Goal: Task Accomplishment & Management: Complete application form

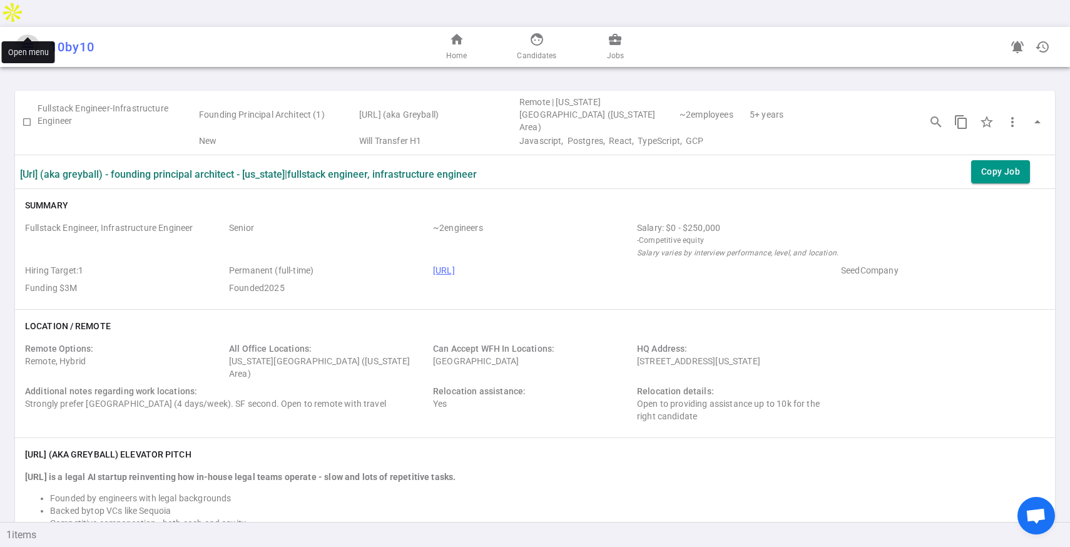
click at [16, 34] on button "menu" at bounding box center [27, 46] width 25 height 25
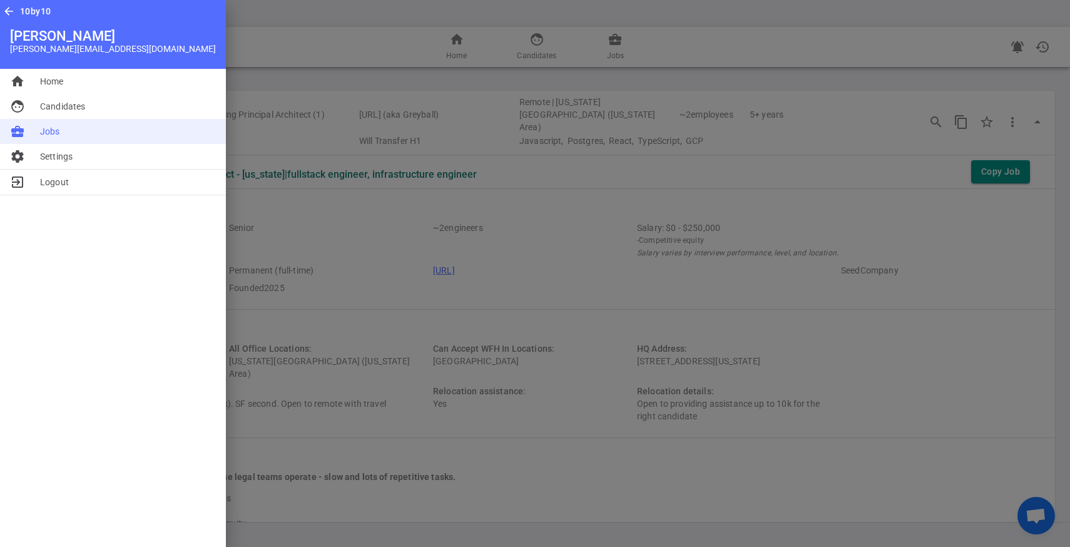
click at [58, 126] on span "Jobs" at bounding box center [50, 131] width 20 height 13
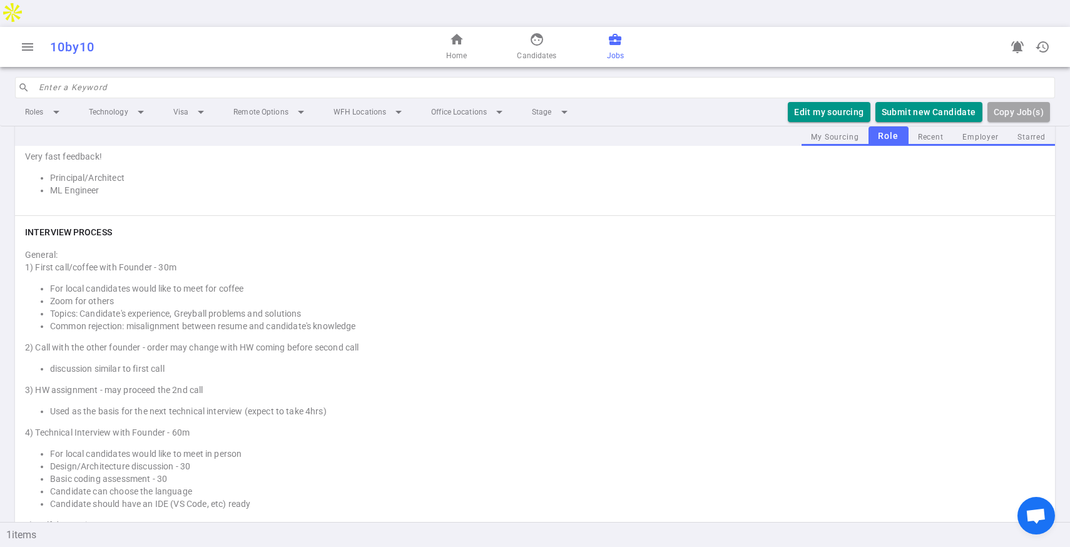
scroll to position [1841, 0]
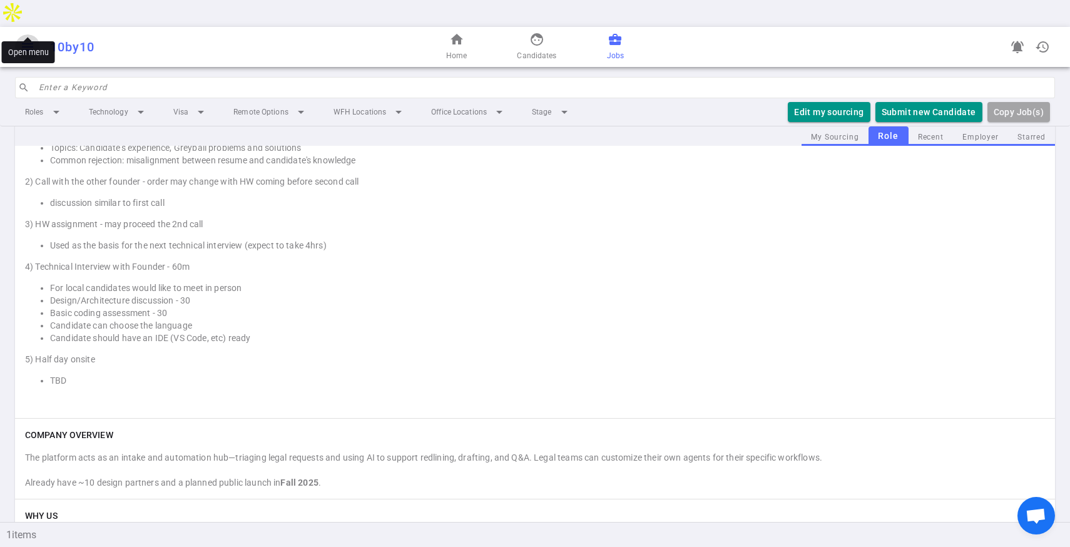
click at [25, 39] on span "menu" at bounding box center [27, 46] width 15 height 15
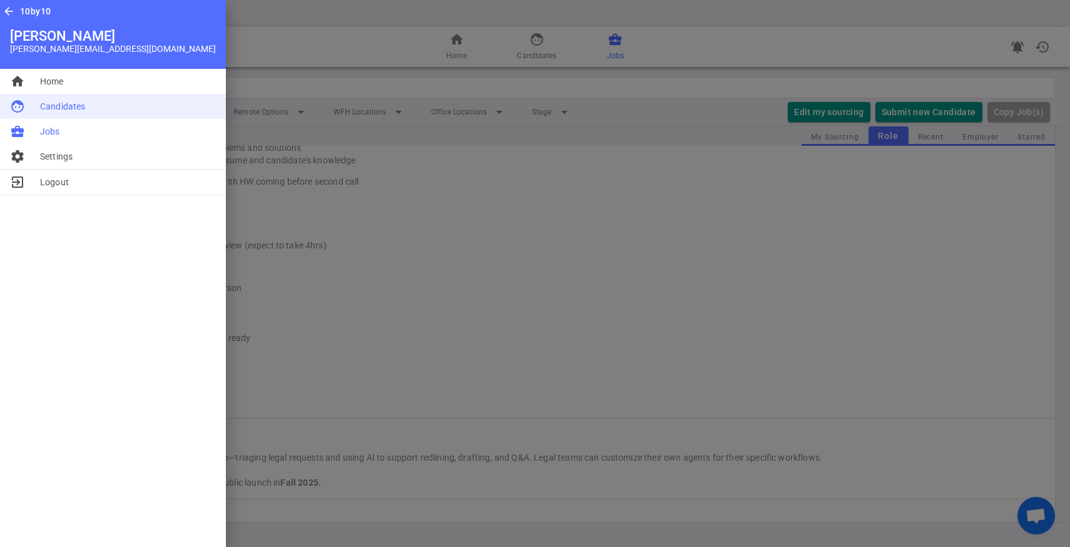
click at [55, 105] on span "Candidates" at bounding box center [62, 106] width 45 height 13
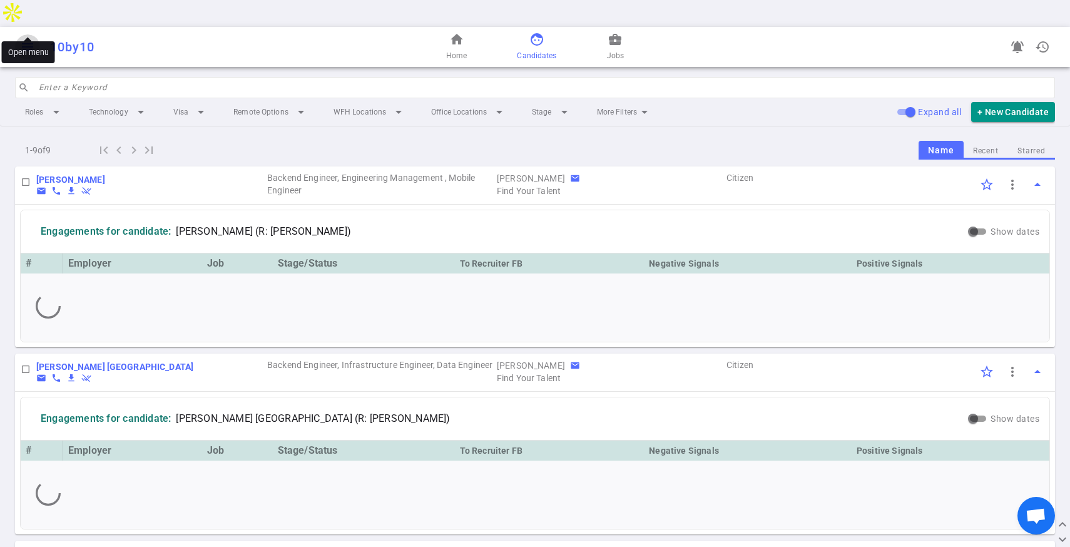
click at [29, 34] on button "menu" at bounding box center [27, 46] width 25 height 25
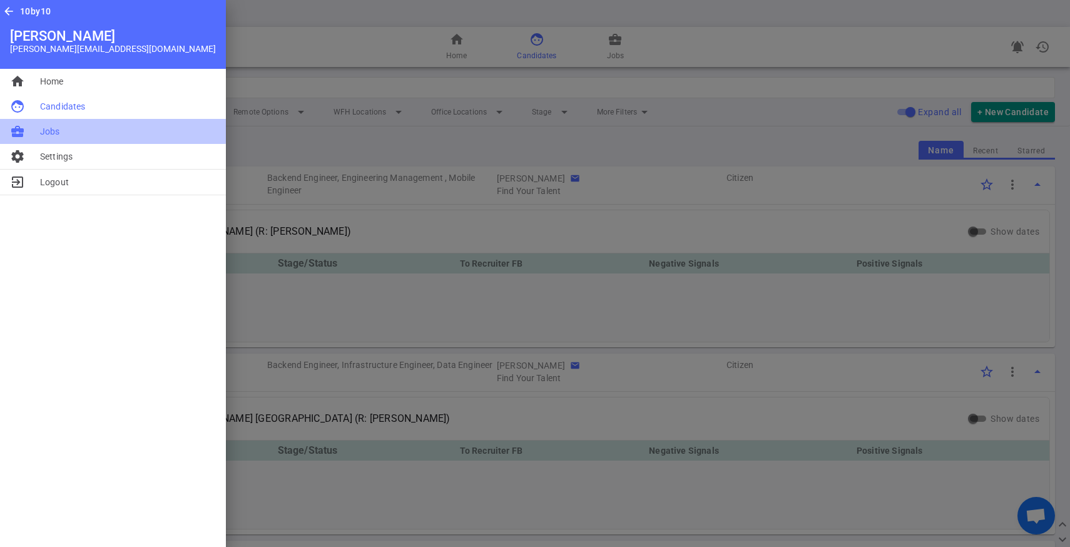
click at [43, 127] on span "Jobs" at bounding box center [50, 131] width 20 height 13
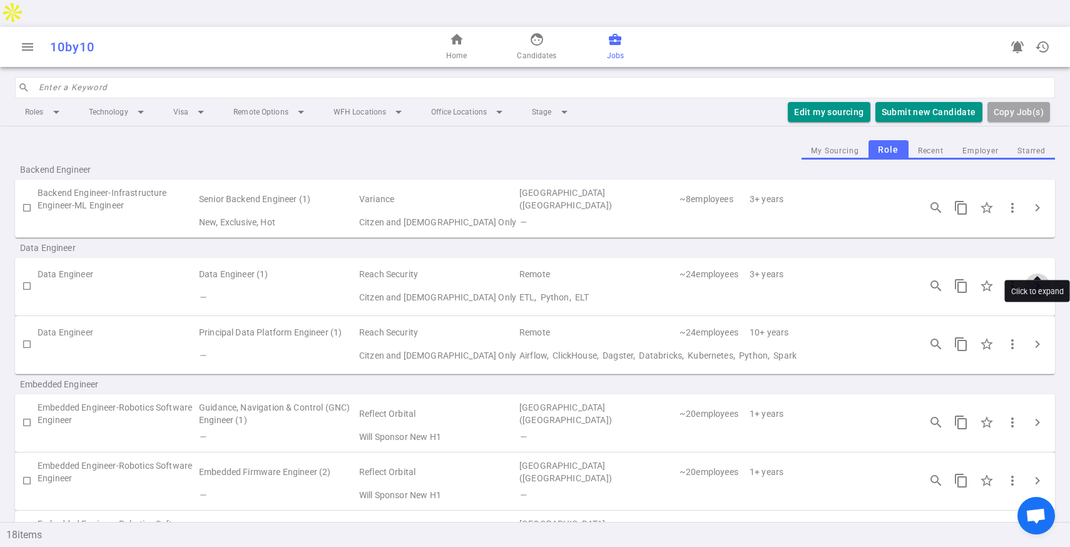
click at [1035, 279] on span "chevron_right" at bounding box center [1037, 286] width 15 height 15
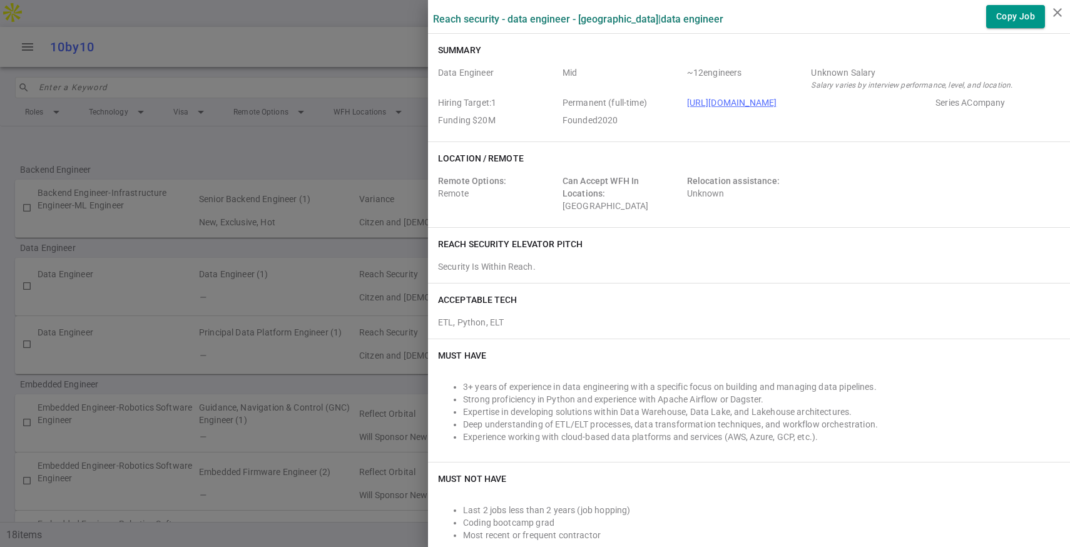
click at [290, 238] on div at bounding box center [535, 273] width 1070 height 547
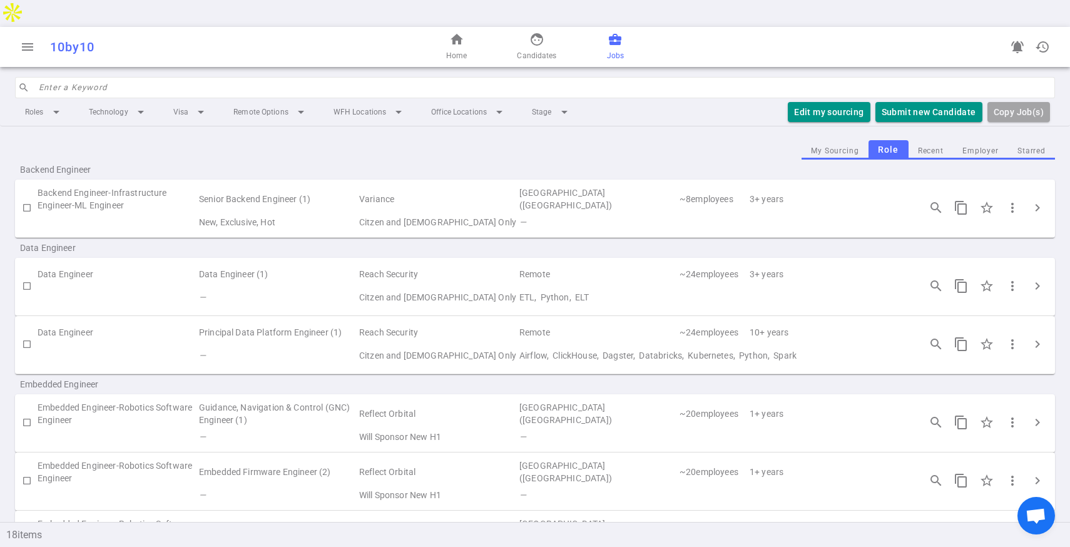
click at [24, 27] on div "menu 10by10 home Home face Candidates business_center Jobs notifications_active…" at bounding box center [535, 47] width 1070 height 40
click at [28, 39] on span "menu" at bounding box center [27, 46] width 15 height 15
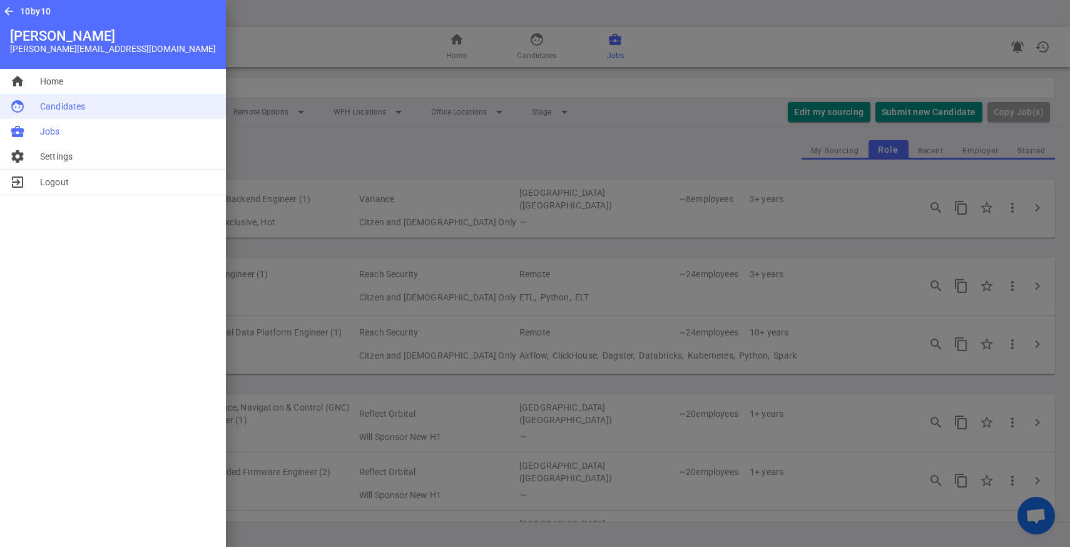
click at [53, 110] on span "Candidates" at bounding box center [62, 106] width 45 height 13
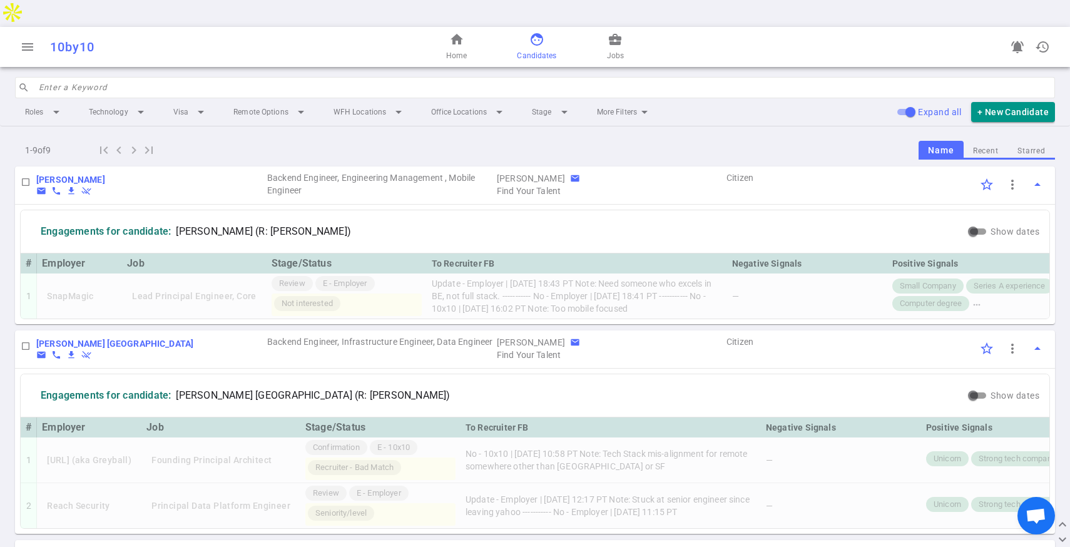
click at [175, 78] on input "search" at bounding box center [543, 88] width 1009 height 20
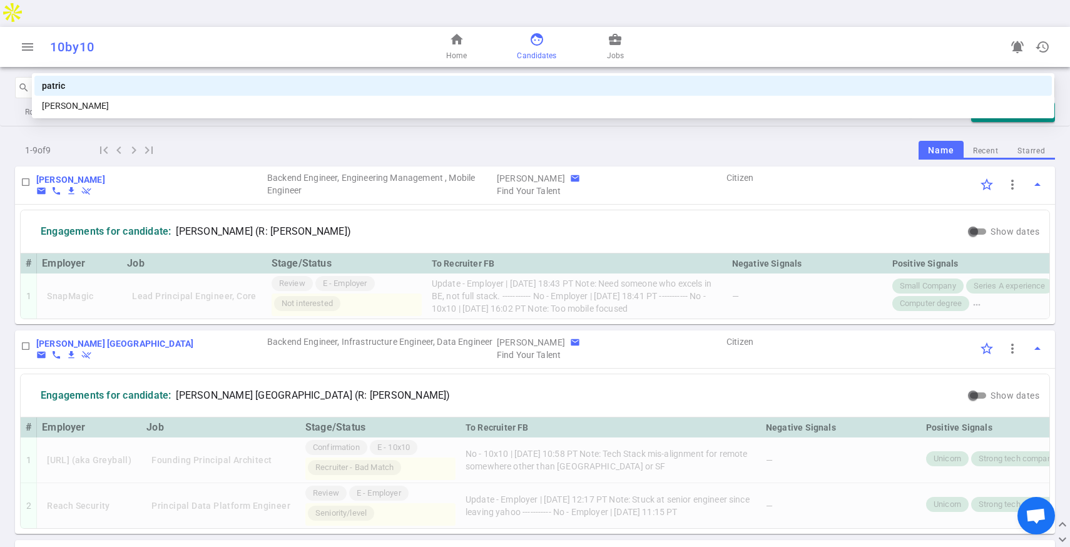
type input "patrick"
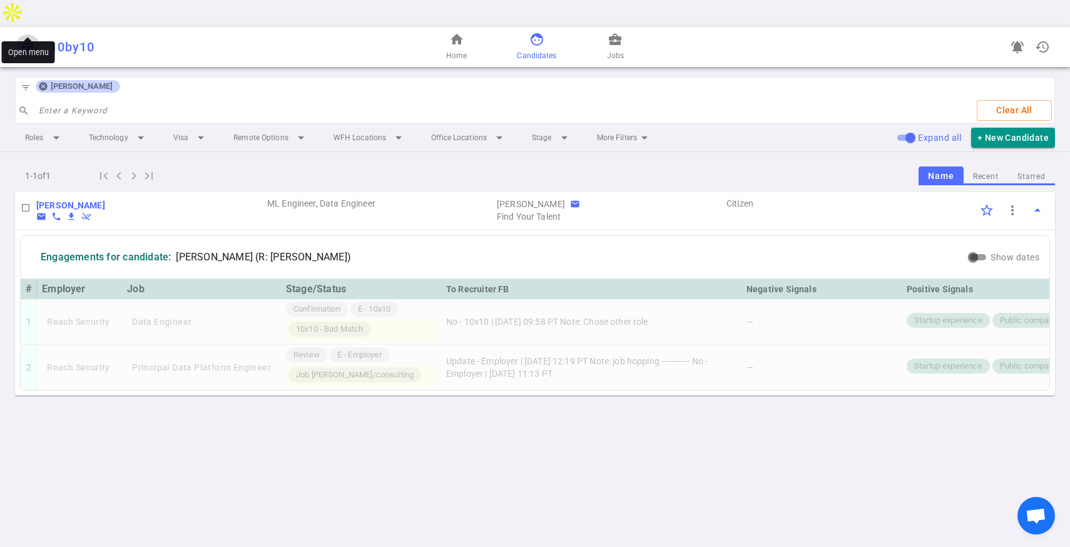
click at [29, 39] on span "menu" at bounding box center [27, 46] width 15 height 15
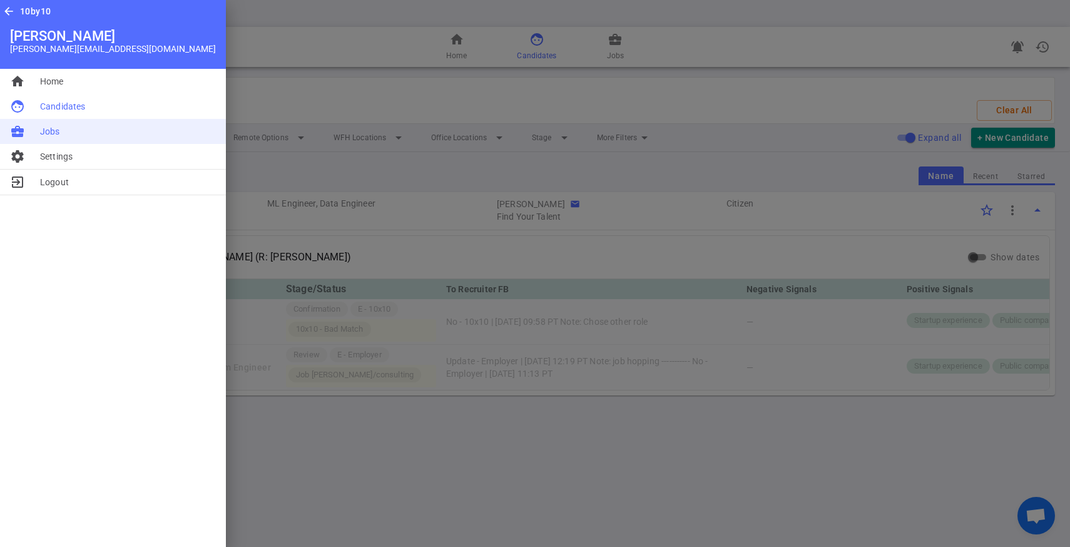
click at [49, 125] on li "business_center Jobs" at bounding box center [113, 131] width 226 height 25
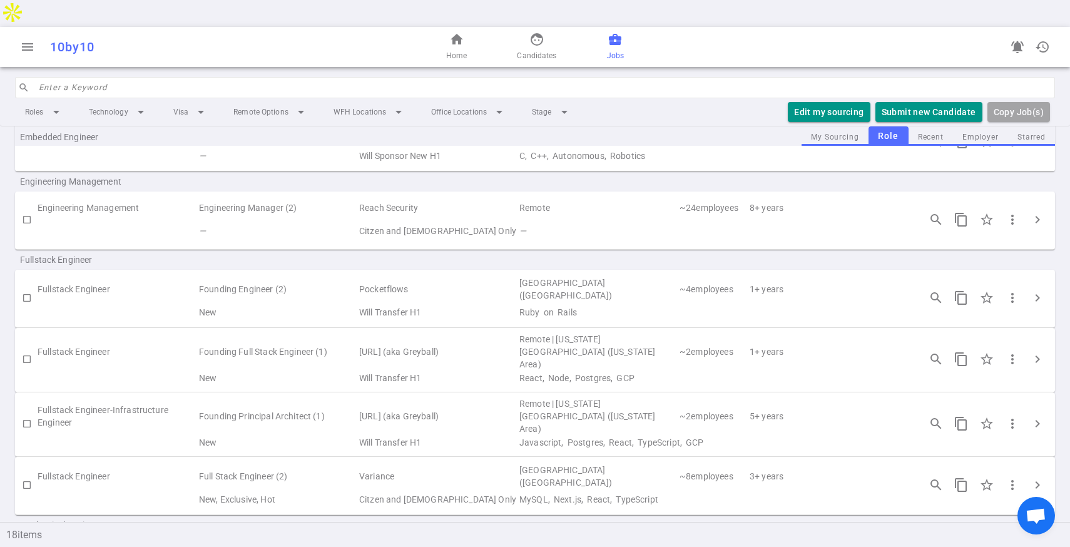
scroll to position [395, 0]
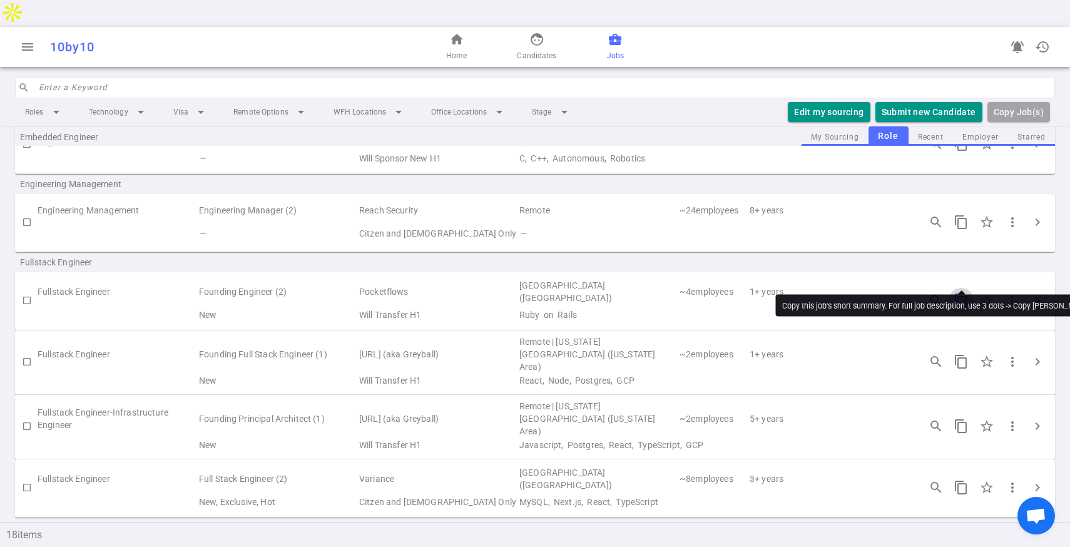
click at [968, 293] on span "content_copy" at bounding box center [961, 300] width 15 height 15
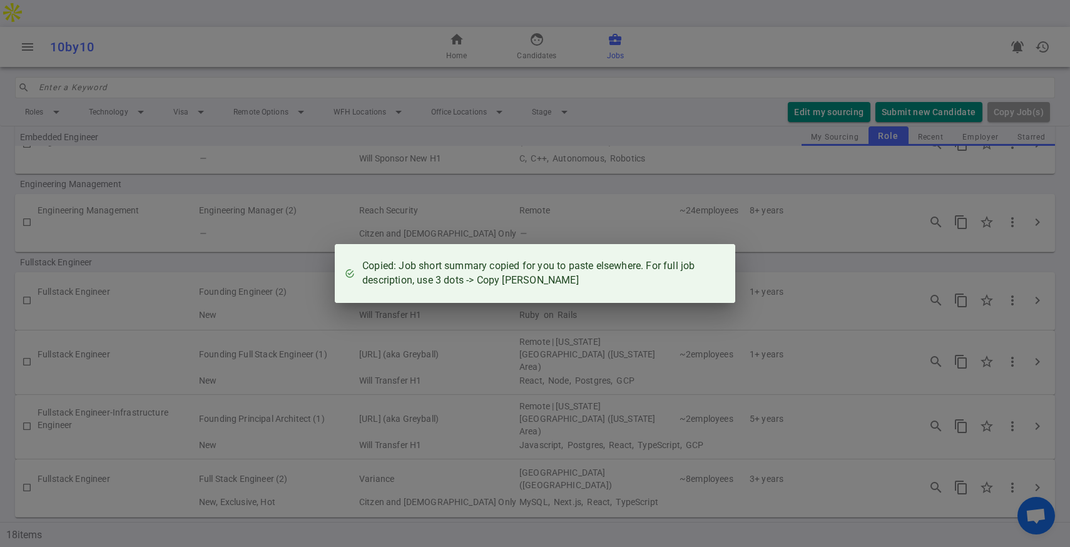
click at [822, 272] on div "Copied: Job short summary copied for you to paste elsewhere. For full job descr…" at bounding box center [535, 273] width 1070 height 547
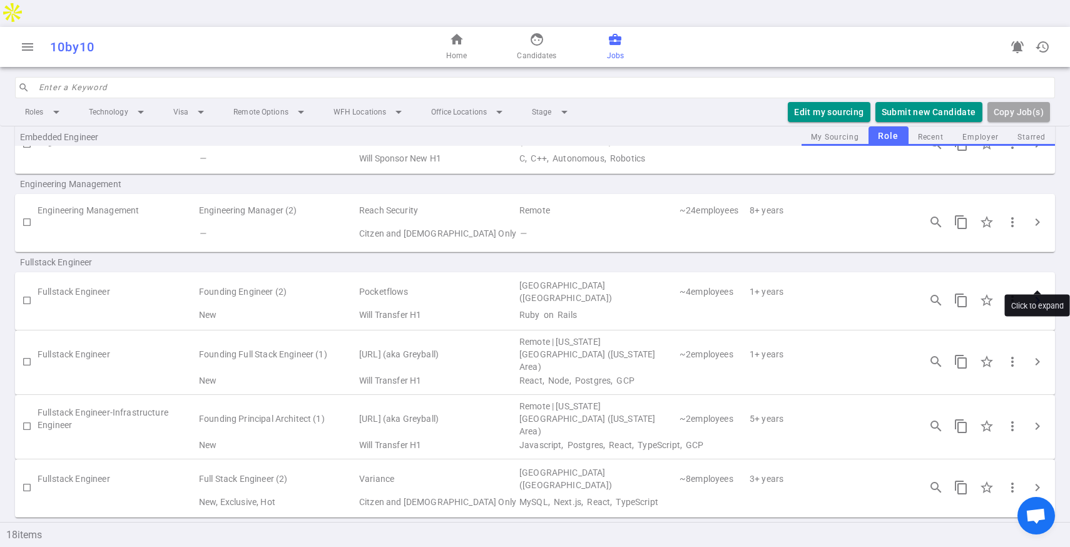
click at [1033, 293] on span "chevron_right" at bounding box center [1037, 300] width 15 height 15
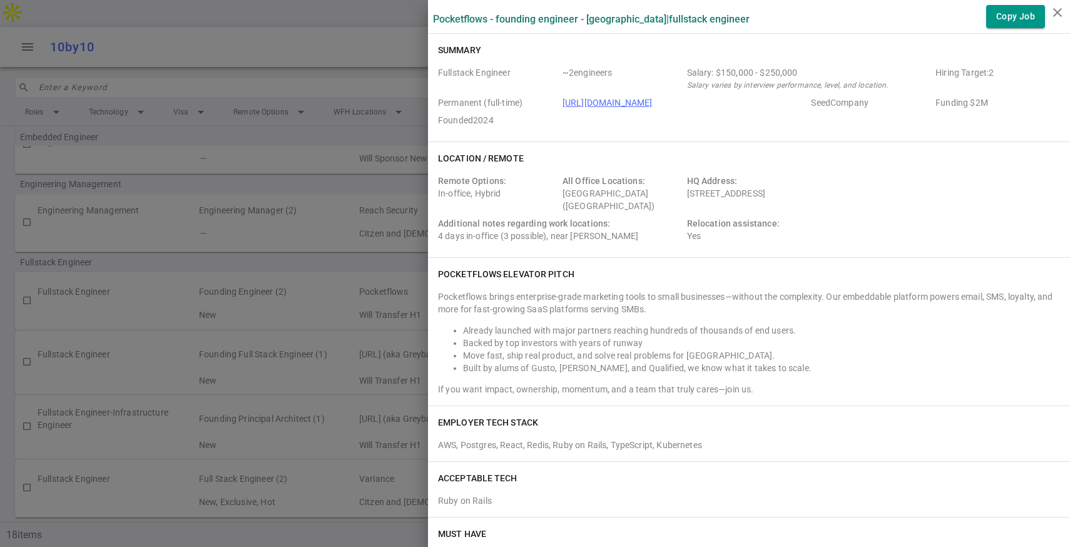
click at [343, 160] on div at bounding box center [535, 273] width 1070 height 547
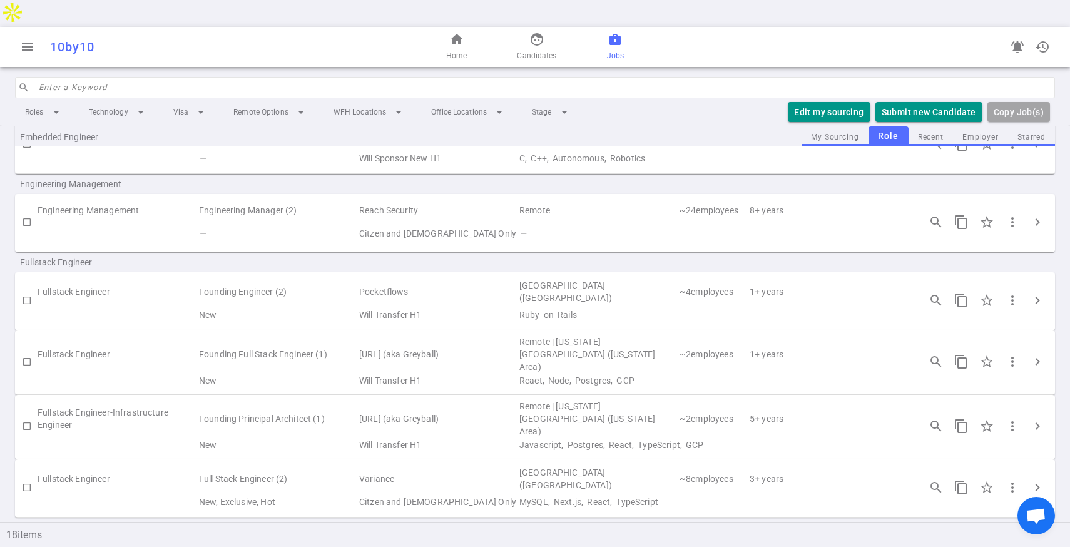
scroll to position [0, 0]
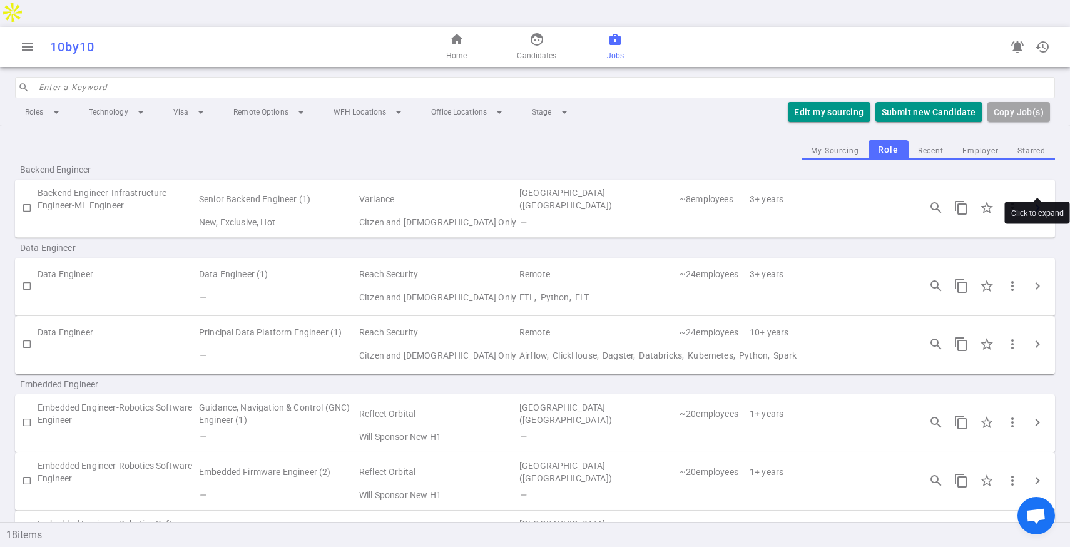
click at [1037, 200] on span "chevron_right" at bounding box center [1037, 207] width 15 height 15
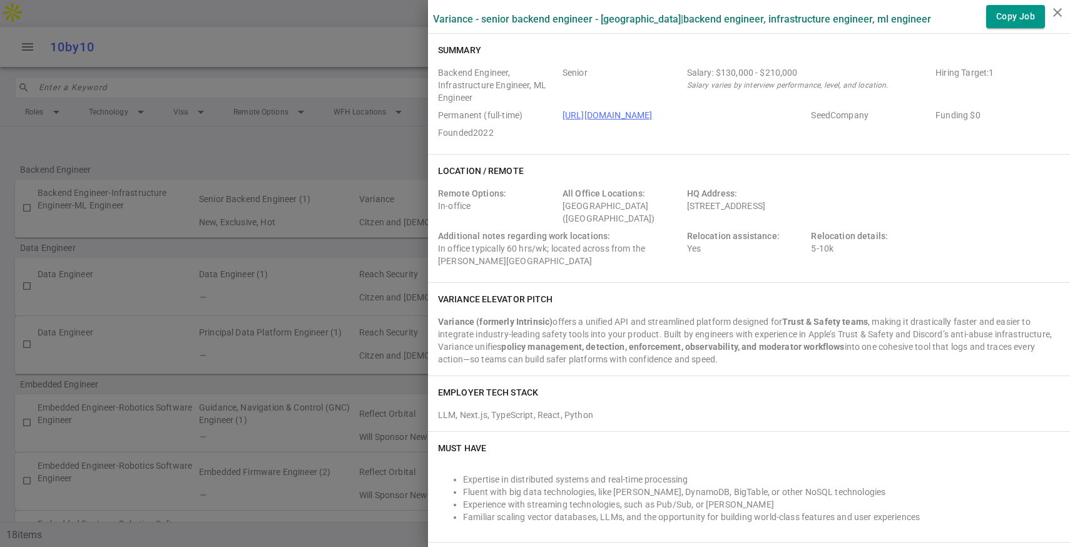
click at [428, 157] on div "Location / Remote Remote Options: In-office All Office Locations: San Francisco…" at bounding box center [749, 219] width 642 height 128
click at [373, 175] on div at bounding box center [535, 273] width 1070 height 547
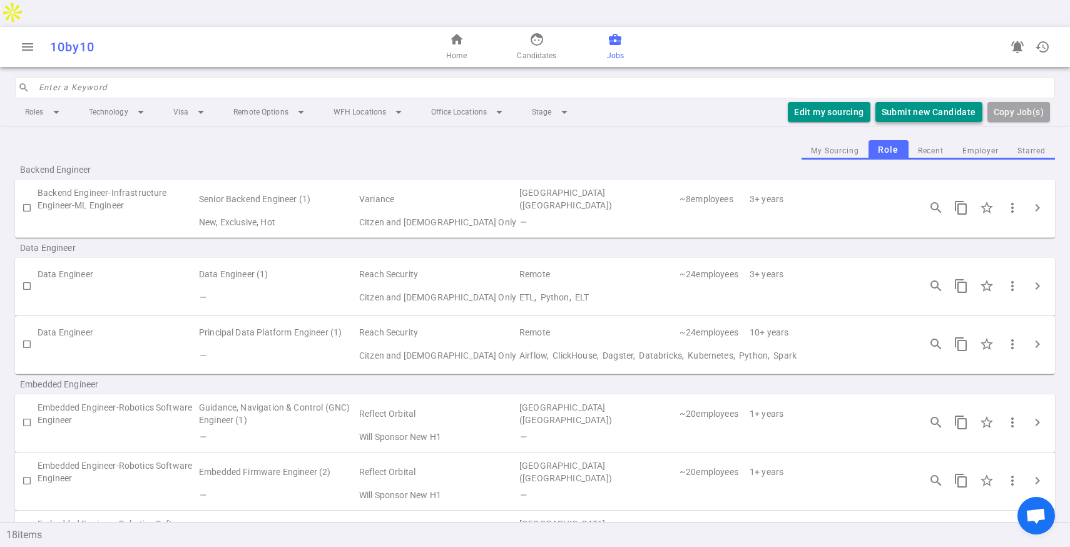
click at [910, 102] on button "Submit new Candidate" at bounding box center [929, 112] width 107 height 21
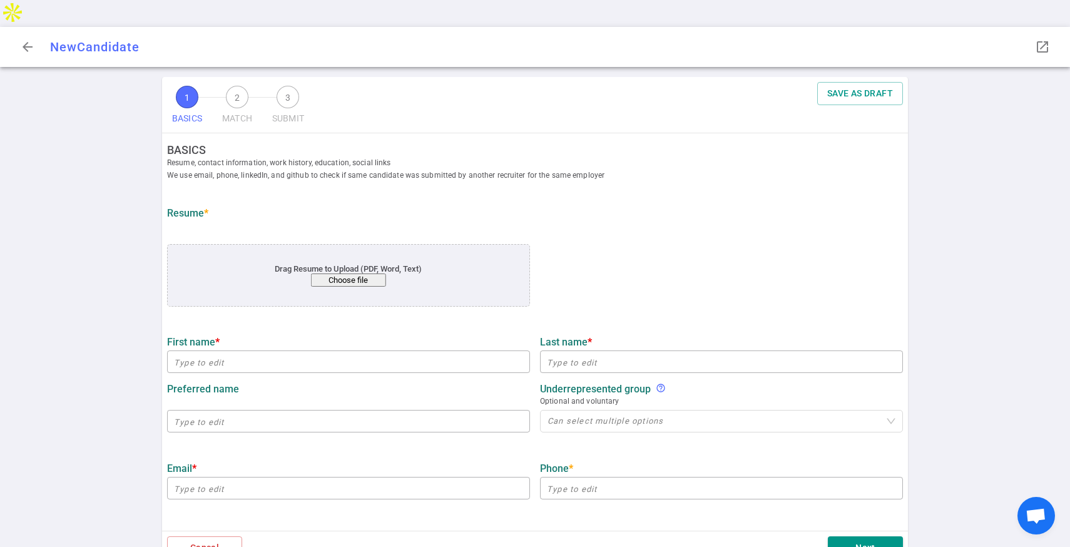
click at [332, 274] on button "Choose file" at bounding box center [348, 280] width 75 height 13
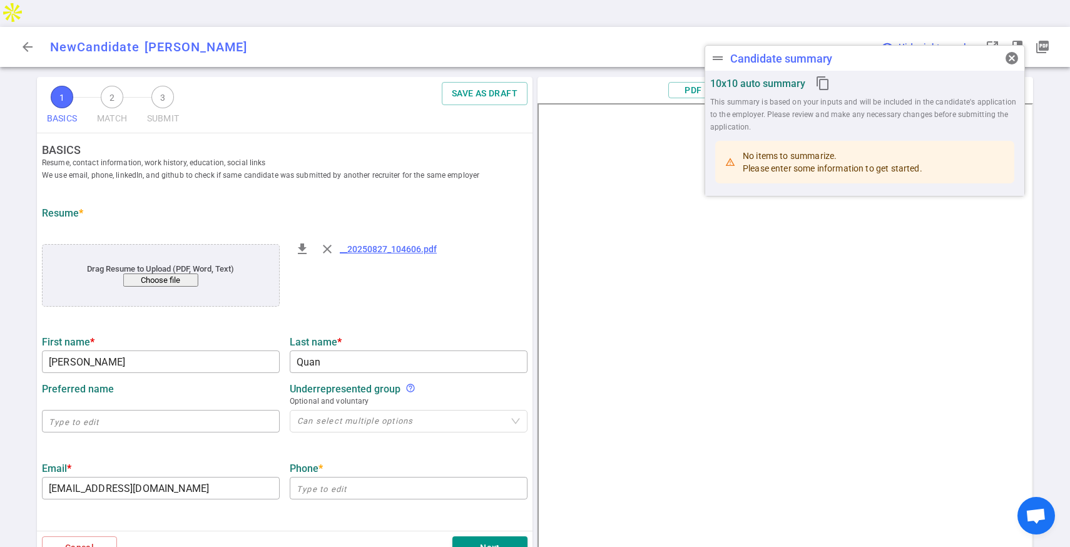
type input "Kylie"
type input "Quan"
type input "kyliemahal@gmail.com"
type textarea "Software Engineer"
type input "3"
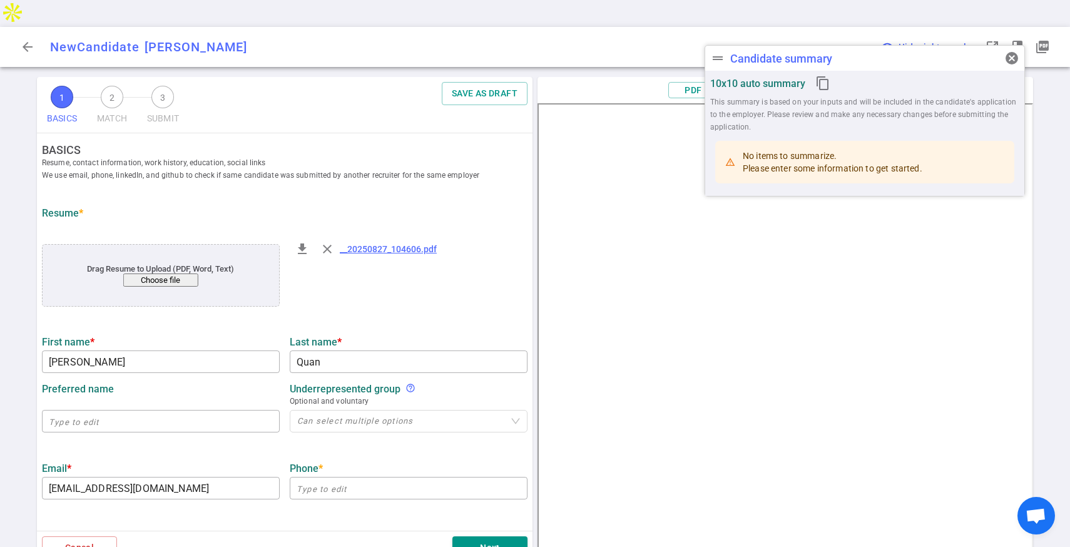
type input "University Of Oregon"
type input "Computer and Information Science"
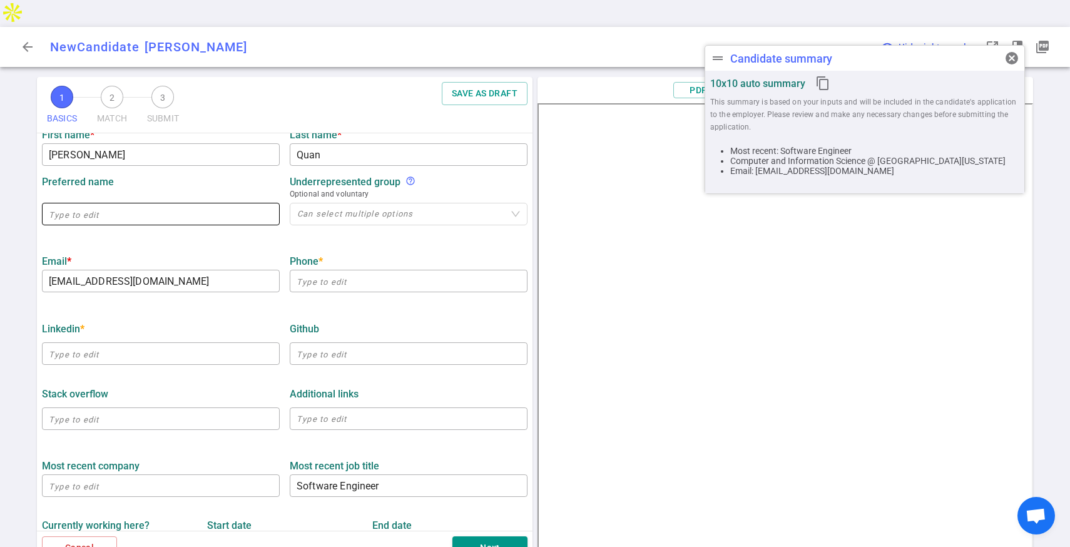
scroll to position [208, 0]
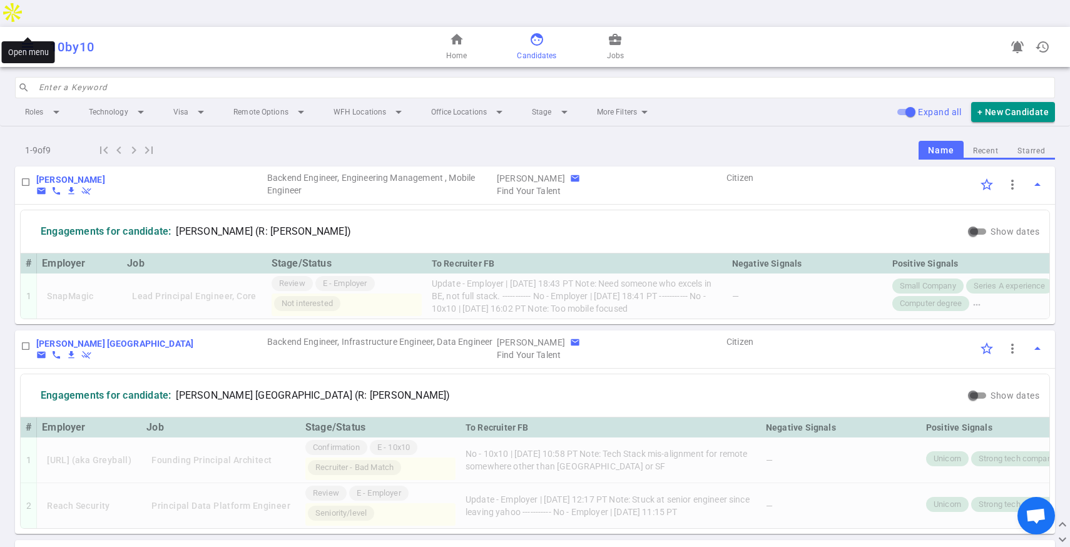
click at [21, 39] on span "menu" at bounding box center [27, 46] width 15 height 15
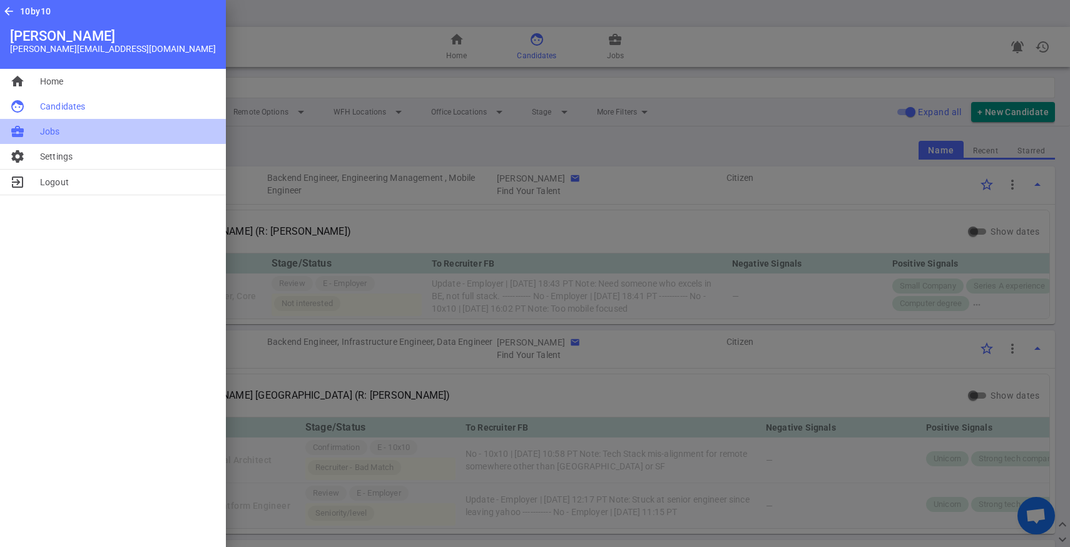
click at [43, 121] on li "business_center Jobs" at bounding box center [113, 131] width 226 height 25
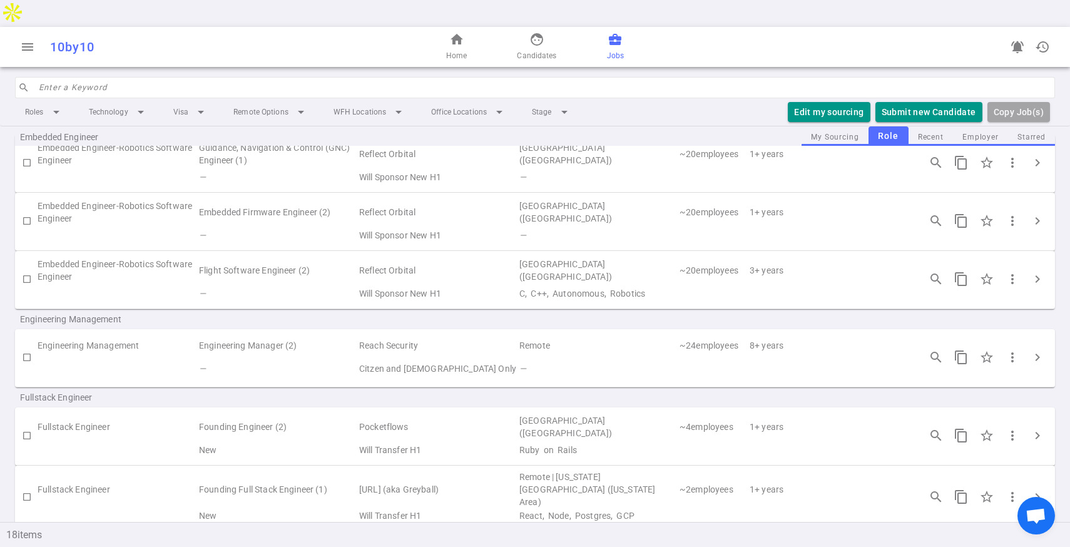
scroll to position [262, 0]
click at [1036, 426] on span "chevron_right" at bounding box center [1037, 433] width 15 height 15
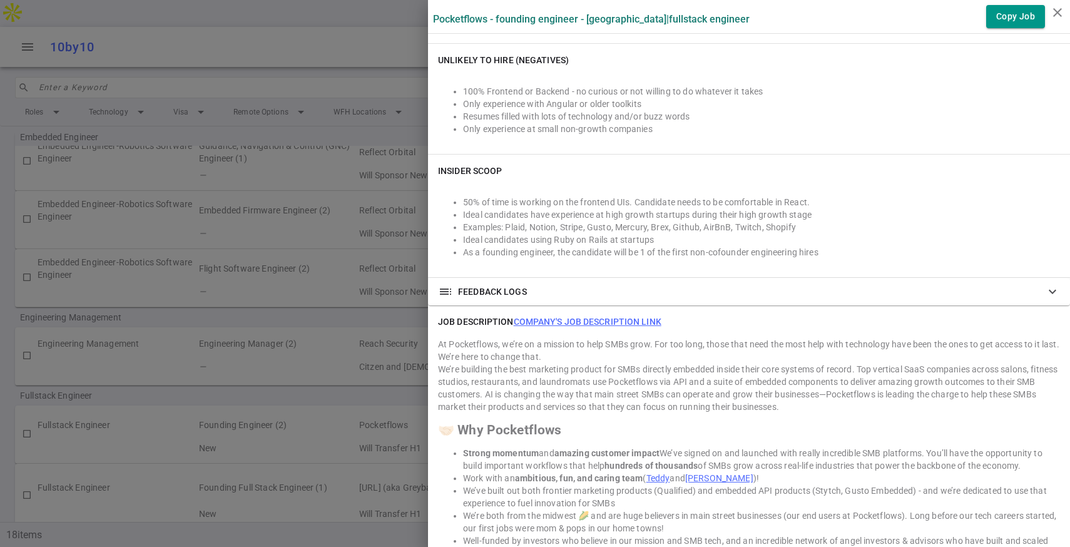
scroll to position [980, 0]
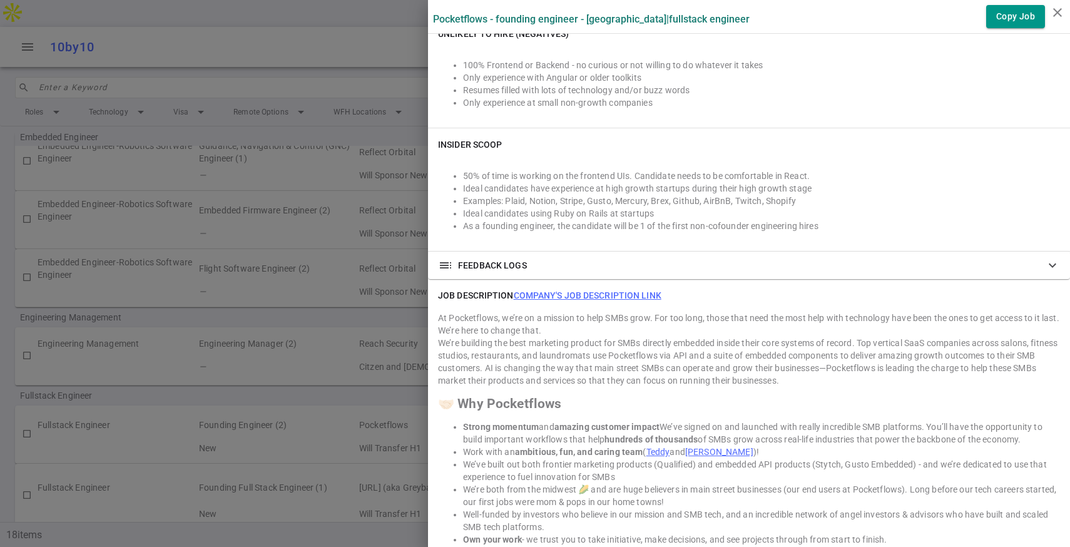
click at [549, 292] on link "Company's job description link" at bounding box center [588, 295] width 148 height 10
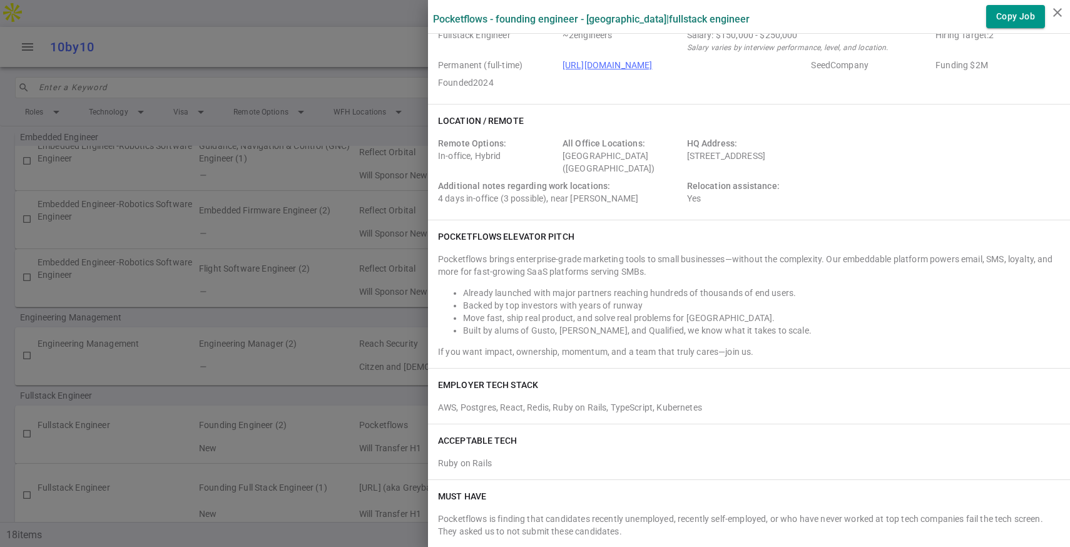
scroll to position [0, 0]
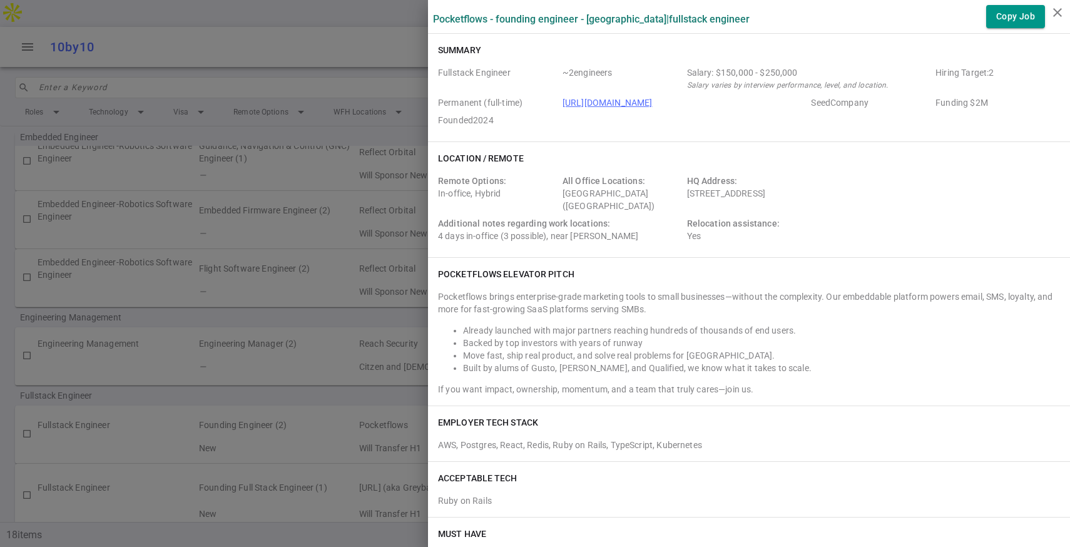
click at [309, 180] on div at bounding box center [535, 273] width 1070 height 547
